Goal: Information Seeking & Learning: Learn about a topic

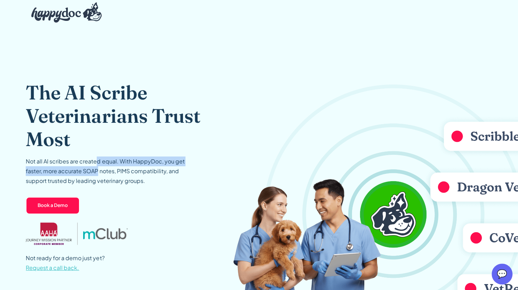
drag, startPoint x: 95, startPoint y: 156, endPoint x: 97, endPoint y: 175, distance: 18.5
click at [97, 175] on p "Not all AI scribes are created equal. With HappyDoc, you get faster, more accur…" at bounding box center [109, 170] width 167 height 29
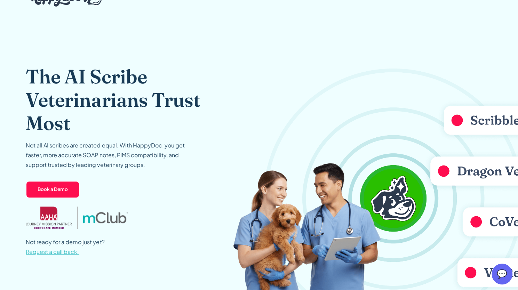
scroll to position [20, 0]
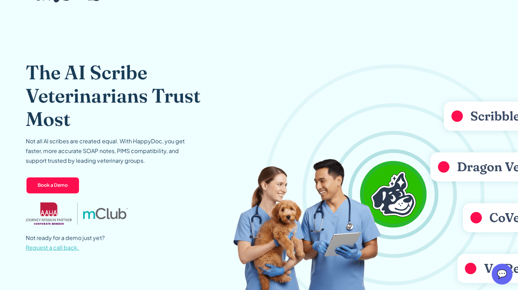
click at [466, 118] on img at bounding box center [375, 182] width 285 height 251
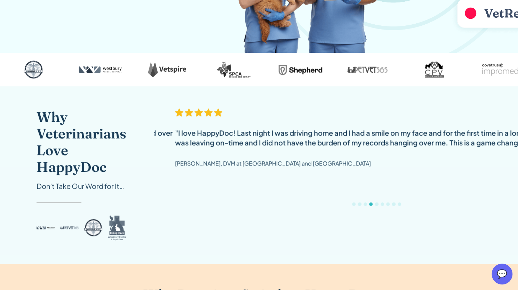
scroll to position [276, 0]
click at [374, 204] on div "Show slide 5 of 9" at bounding box center [375, 203] width 3 height 3
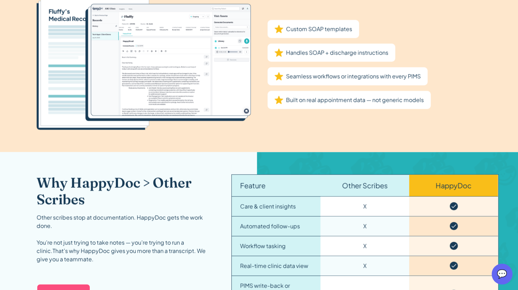
scroll to position [579, 0]
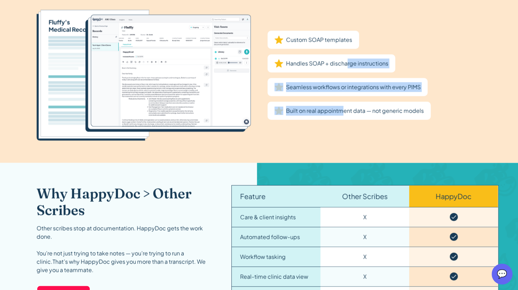
drag, startPoint x: 346, startPoint y: 73, endPoint x: 341, endPoint y: 105, distance: 32.3
click at [341, 105] on div "Custom SOAP templates Handles SOAP + discharge instructions Seamless workflows …" at bounding box center [348, 75] width 163 height 89
click at [341, 106] on p "Built on real appointment data — not generic models" at bounding box center [355, 111] width 138 height 10
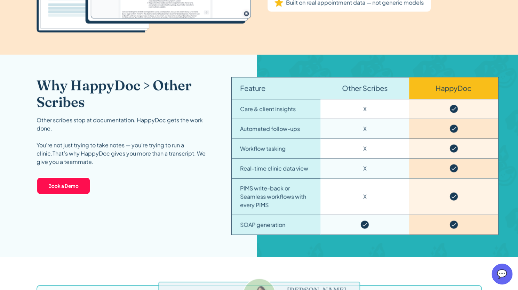
scroll to position [688, 0]
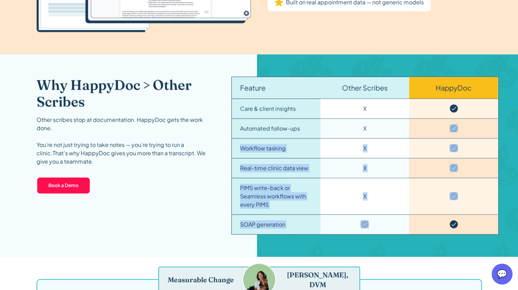
drag, startPoint x: 359, startPoint y: 229, endPoint x: 396, endPoint y: 121, distance: 113.7
click at [396, 121] on div "Feature Other Scribes HappyDoc Care & client insights X Automated follow-ups X …" at bounding box center [364, 155] width 267 height 158
click at [396, 121] on div "X" at bounding box center [364, 129] width 89 height 20
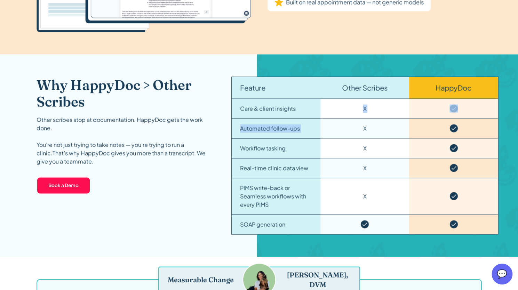
drag, startPoint x: 361, startPoint y: 102, endPoint x: 350, endPoint y: 118, distance: 19.1
click at [350, 118] on div "Feature Other Scribes HappyDoc Care & client insights X Automated follow-ups X …" at bounding box center [364, 155] width 267 height 158
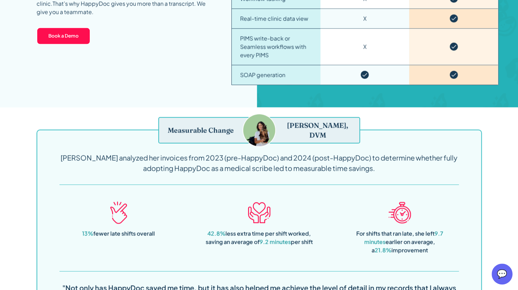
scroll to position [844, 0]
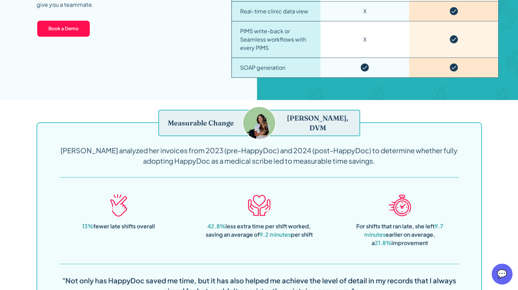
click at [290, 166] on div "Measurable Change [PERSON_NAME], DVM [PERSON_NAME] analyzed her invoices from 2…" at bounding box center [258, 215] width 445 height 186
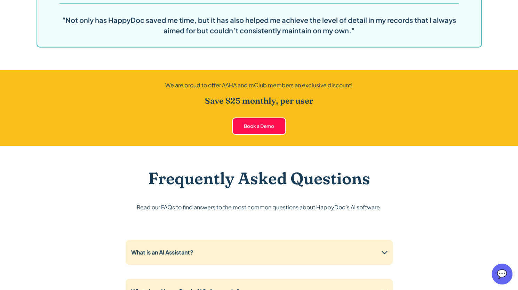
scroll to position [1099, 0]
